Goal: Find specific page/section: Find specific page/section

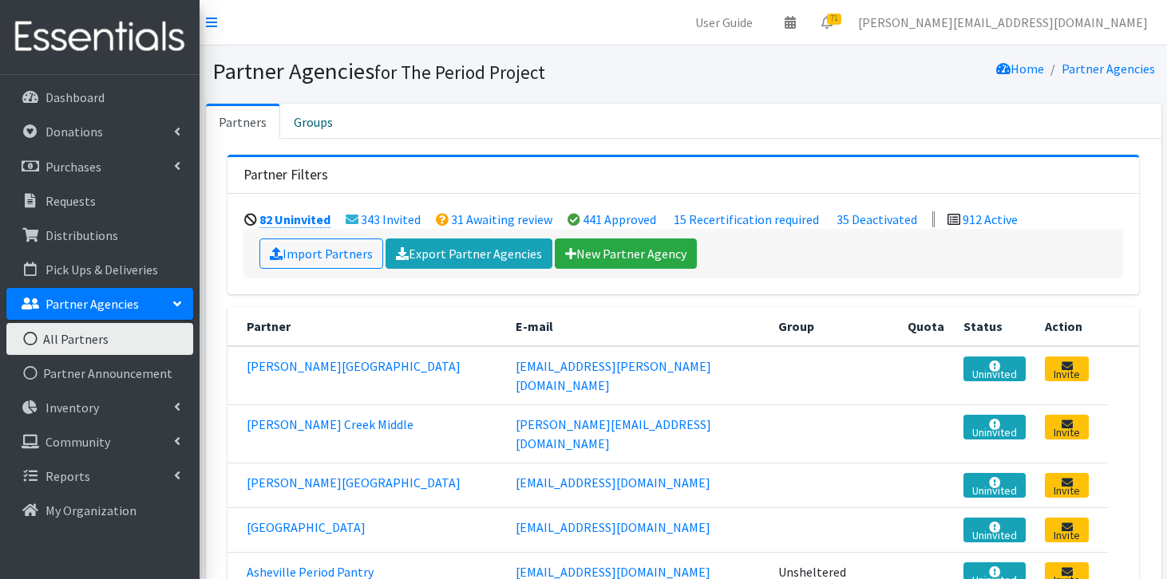
scroll to position [85, 0]
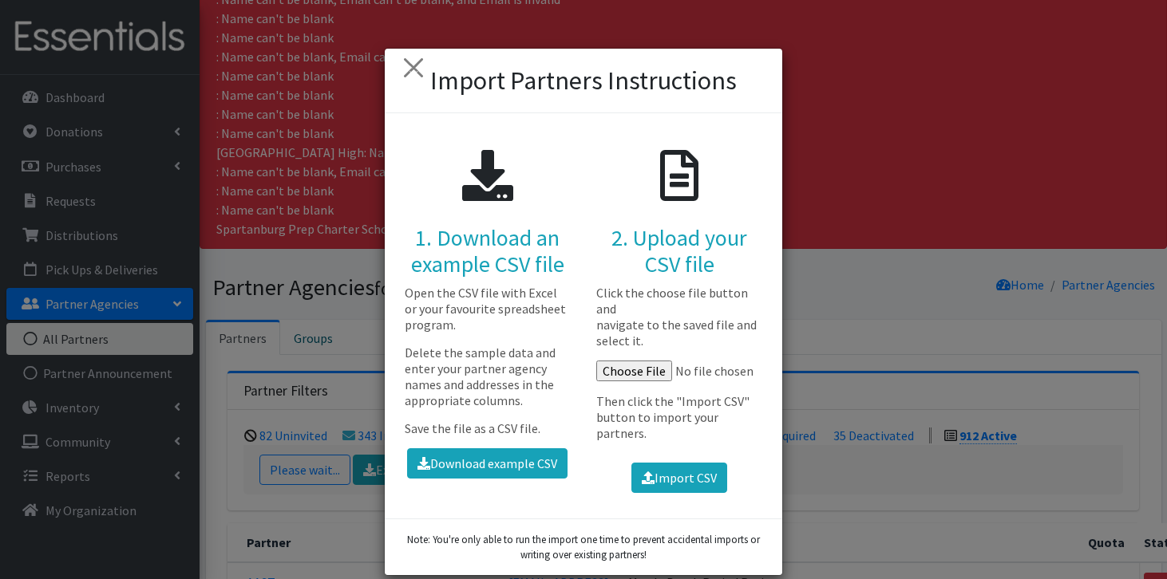
scroll to position [239, 0]
click at [416, 73] on button "×" at bounding box center [413, 67] width 45 height 45
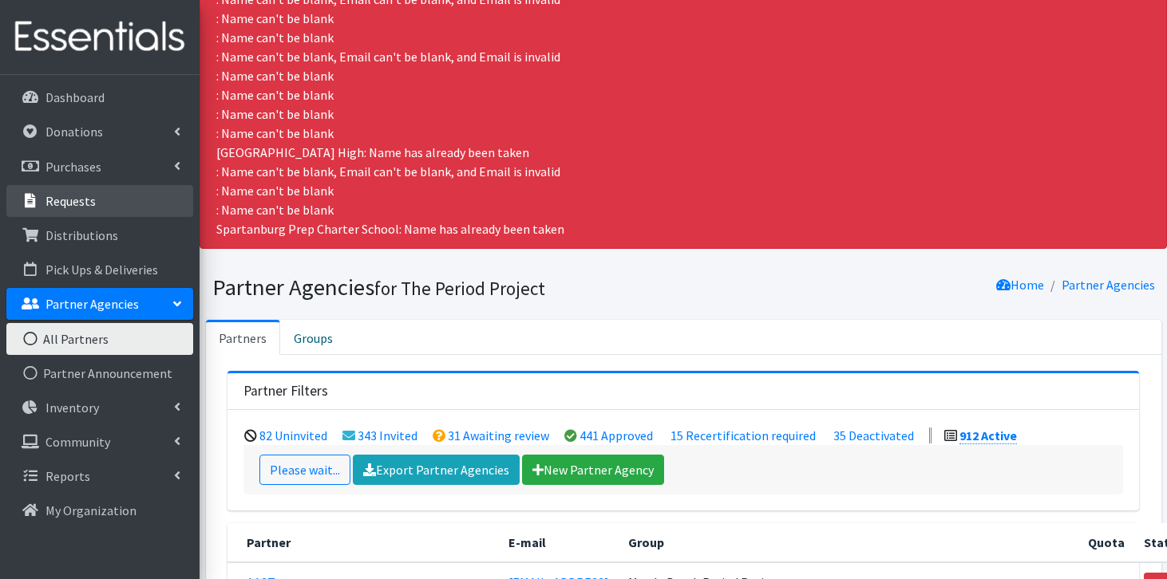
click at [109, 201] on link "Requests" at bounding box center [99, 201] width 187 height 32
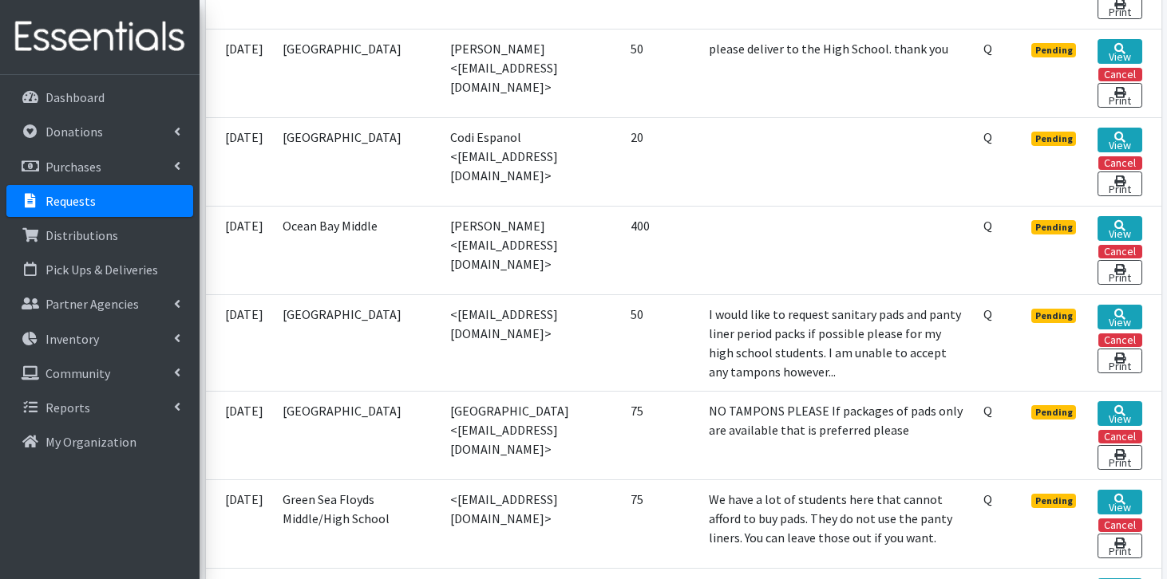
scroll to position [1607, 0]
